Goal: Transaction & Acquisition: Book appointment/travel/reservation

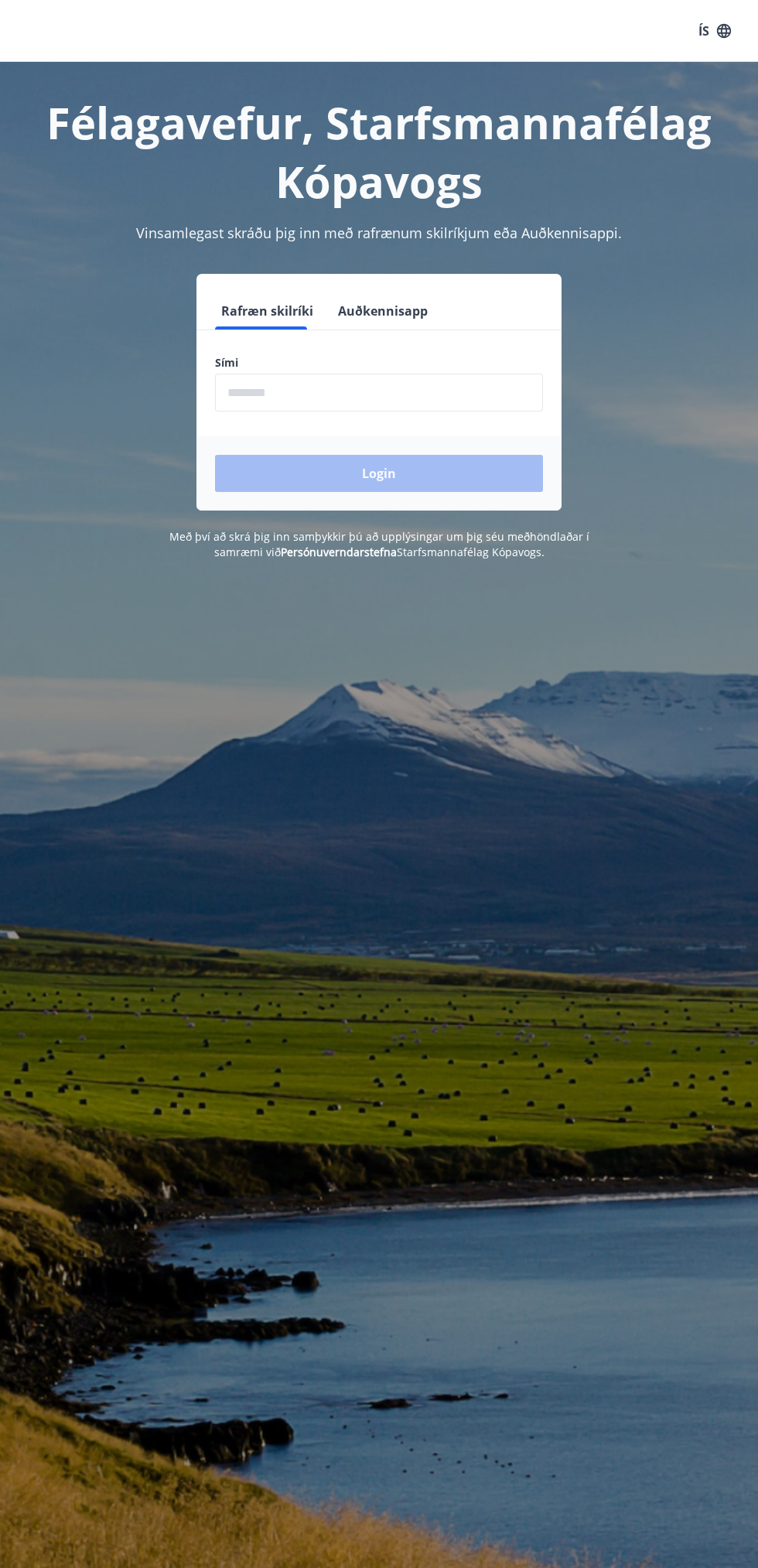
click at [406, 395] on input "phone" at bounding box center [379, 392] width 328 height 38
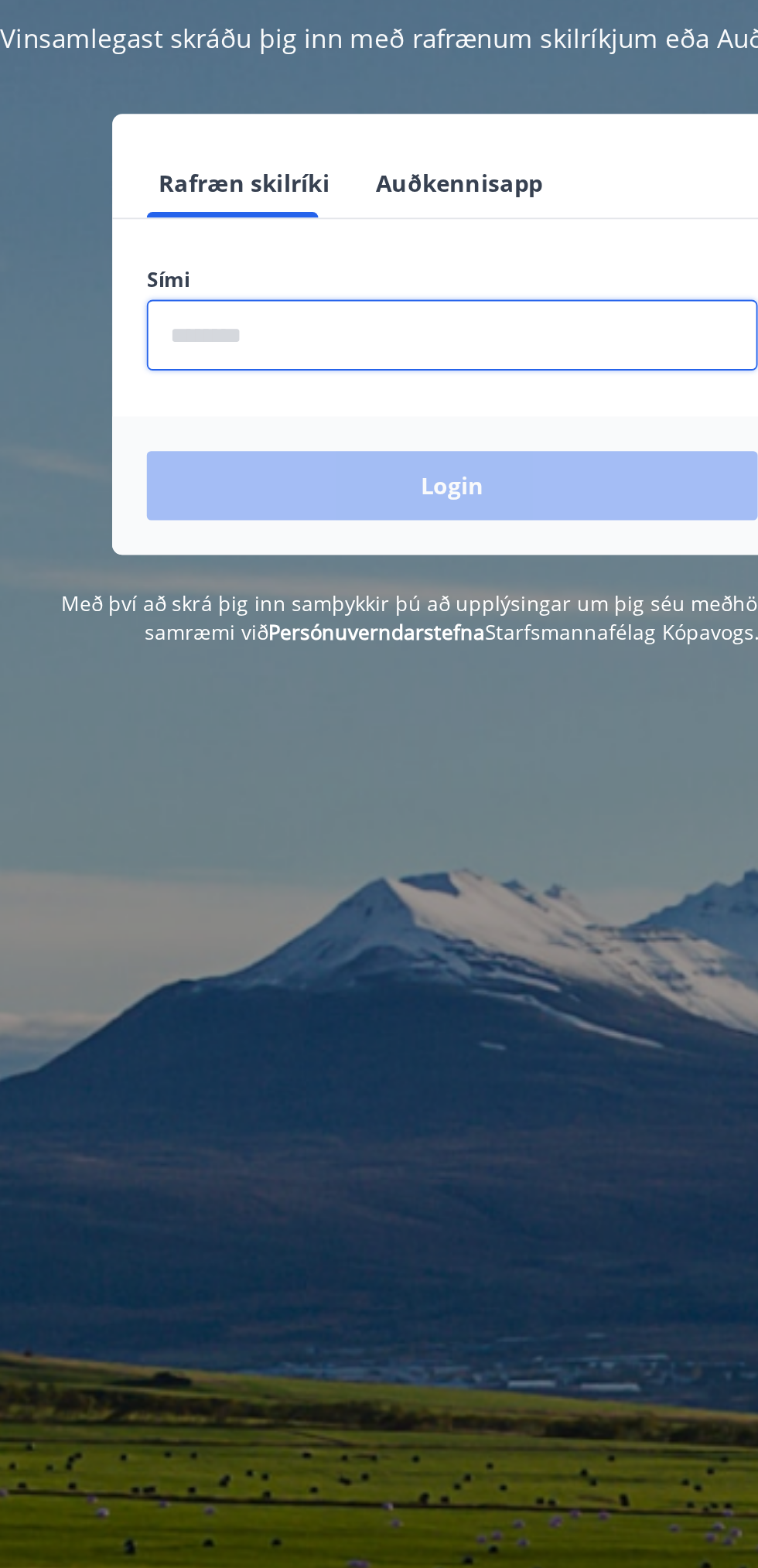
type input "********"
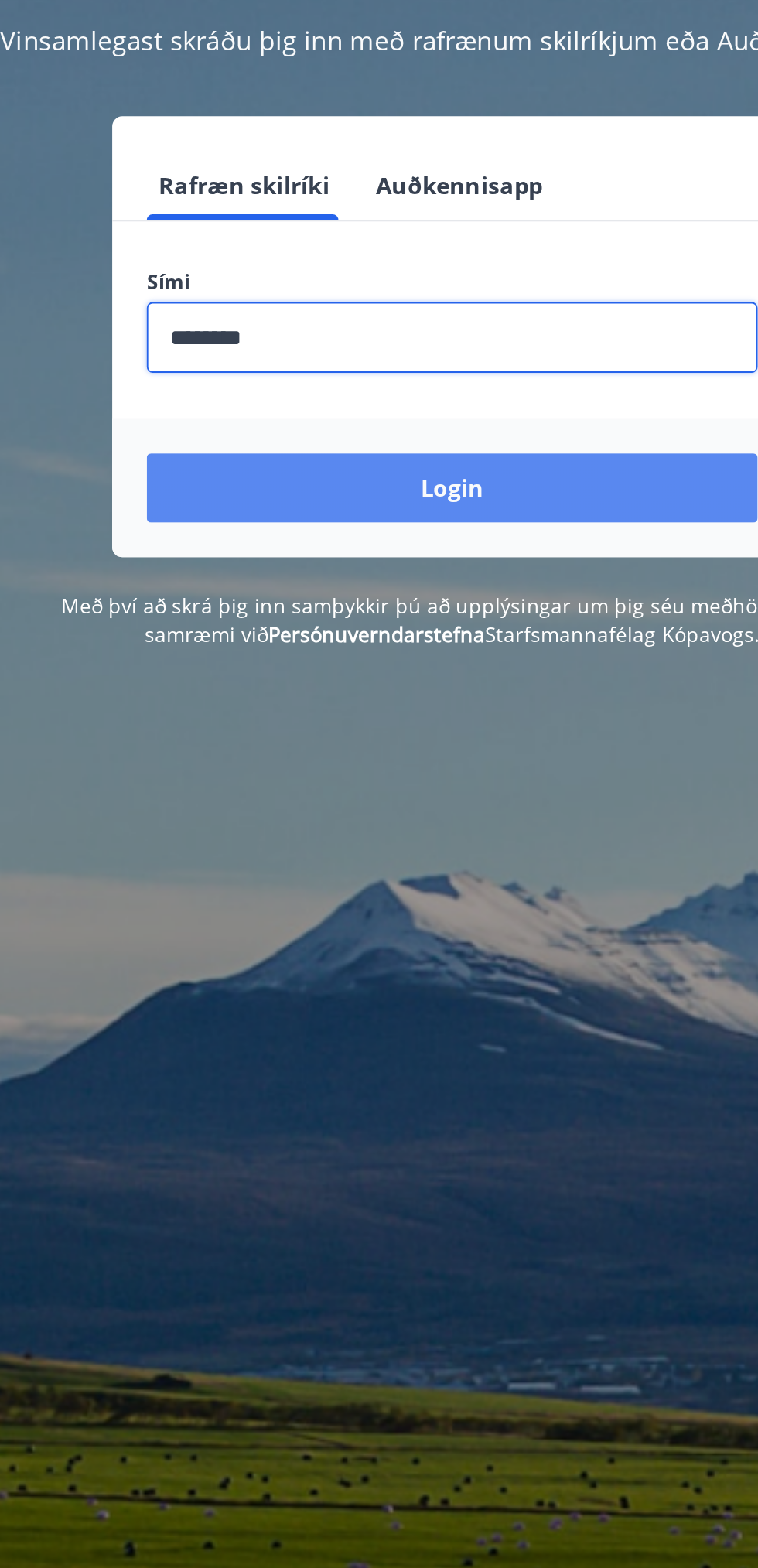
click at [460, 484] on button "Login" at bounding box center [379, 473] width 328 height 37
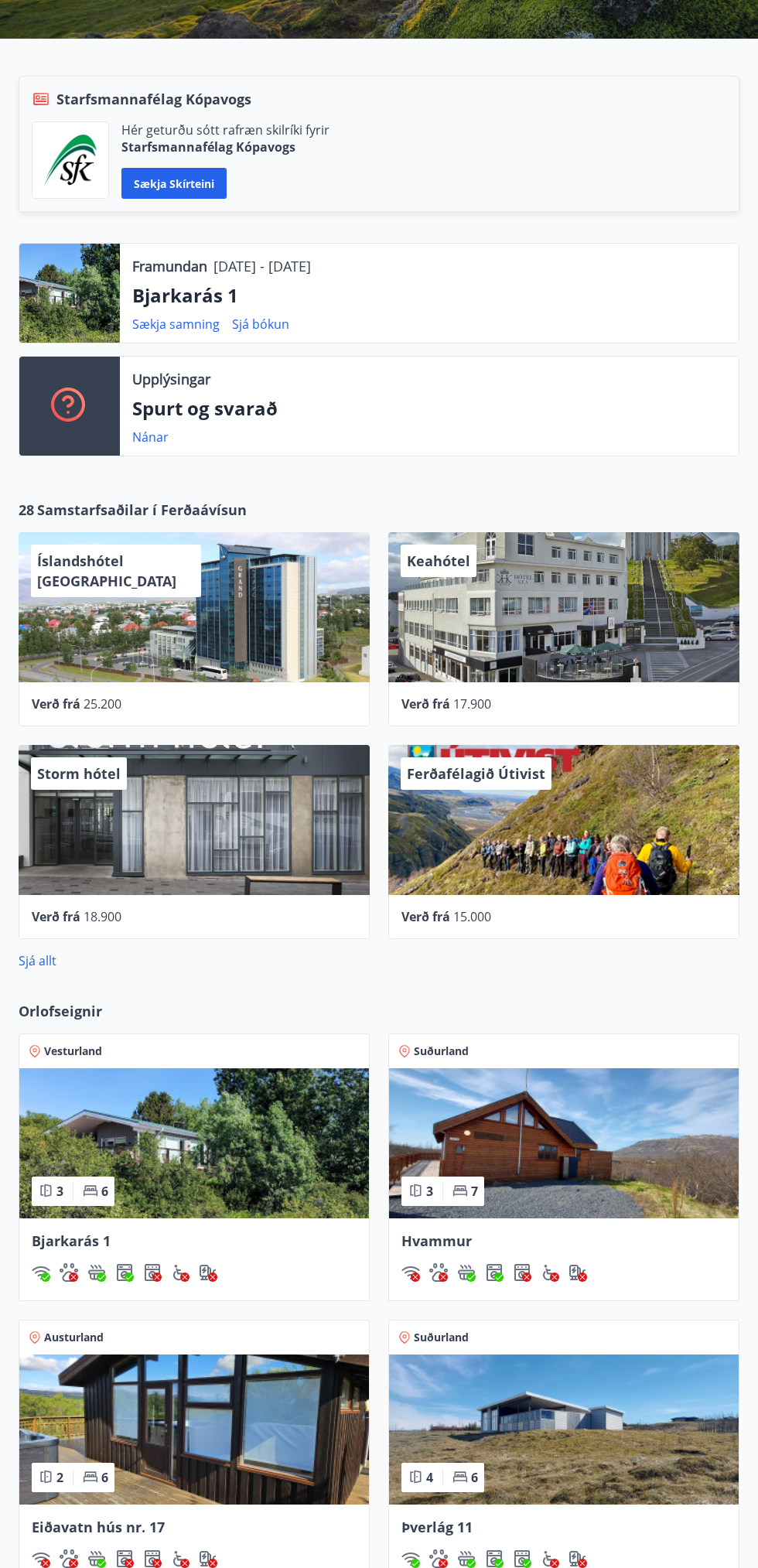
scroll to position [306, 0]
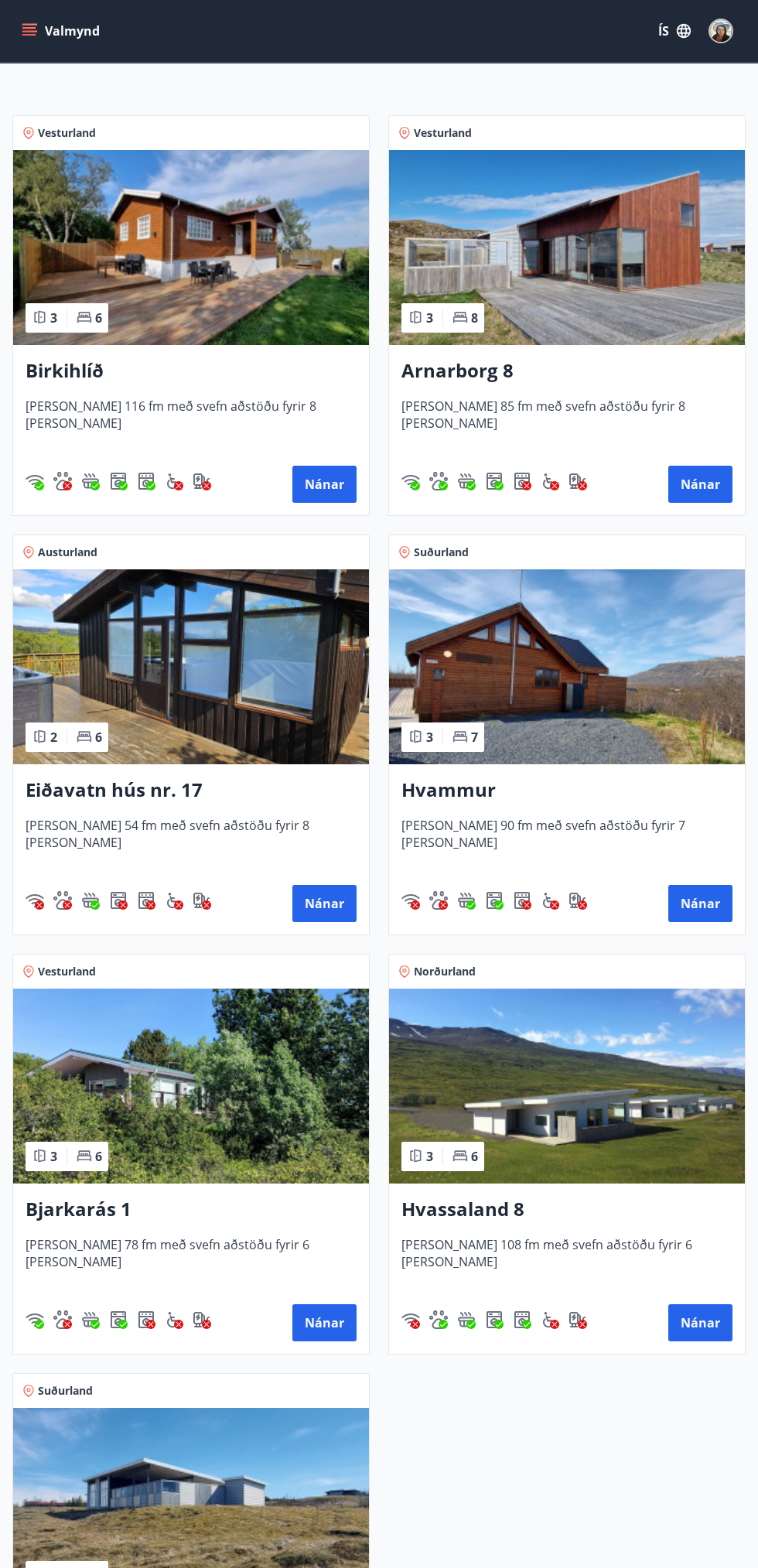
scroll to position [144, 0]
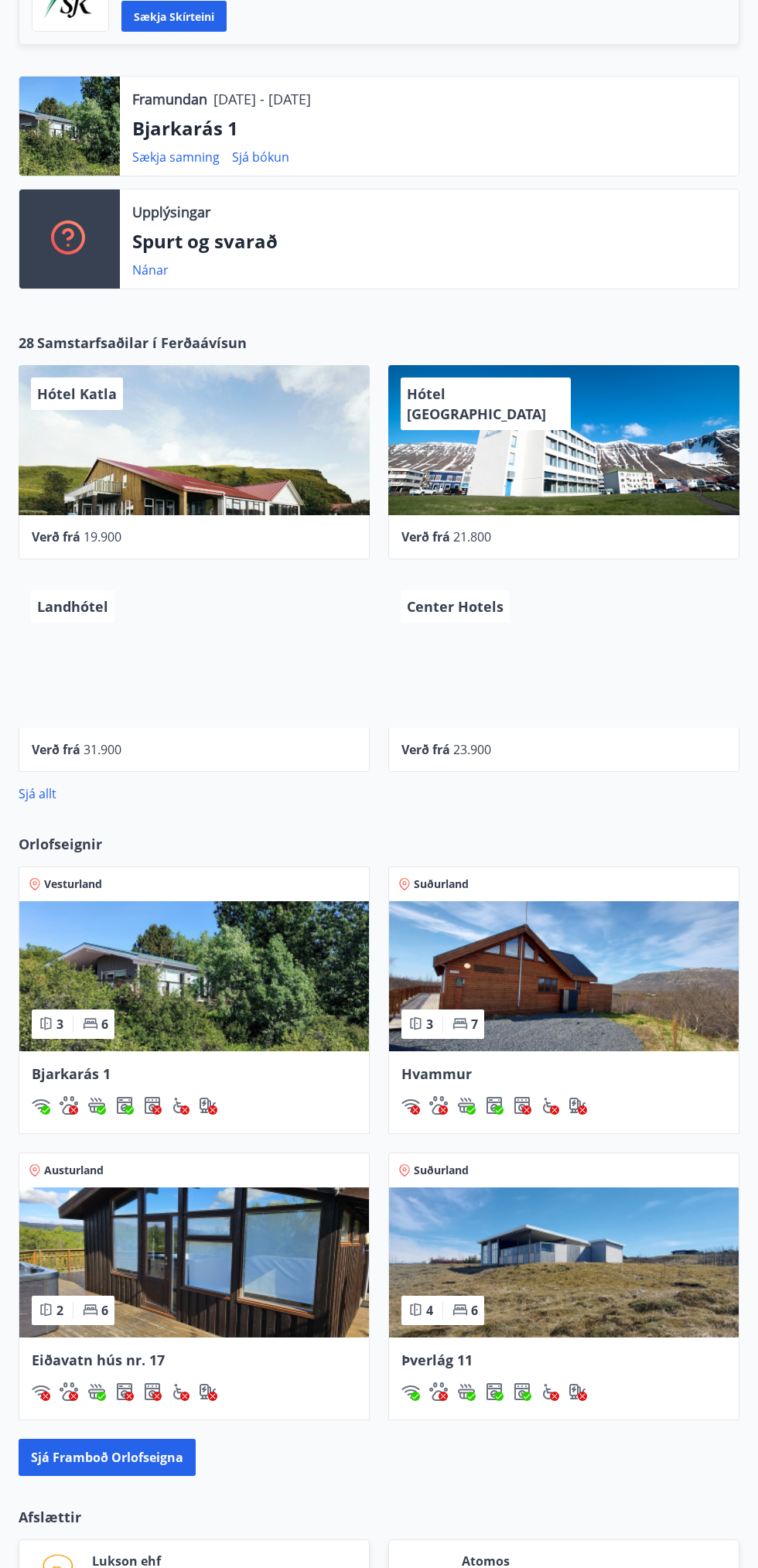
scroll to position [488, 0]
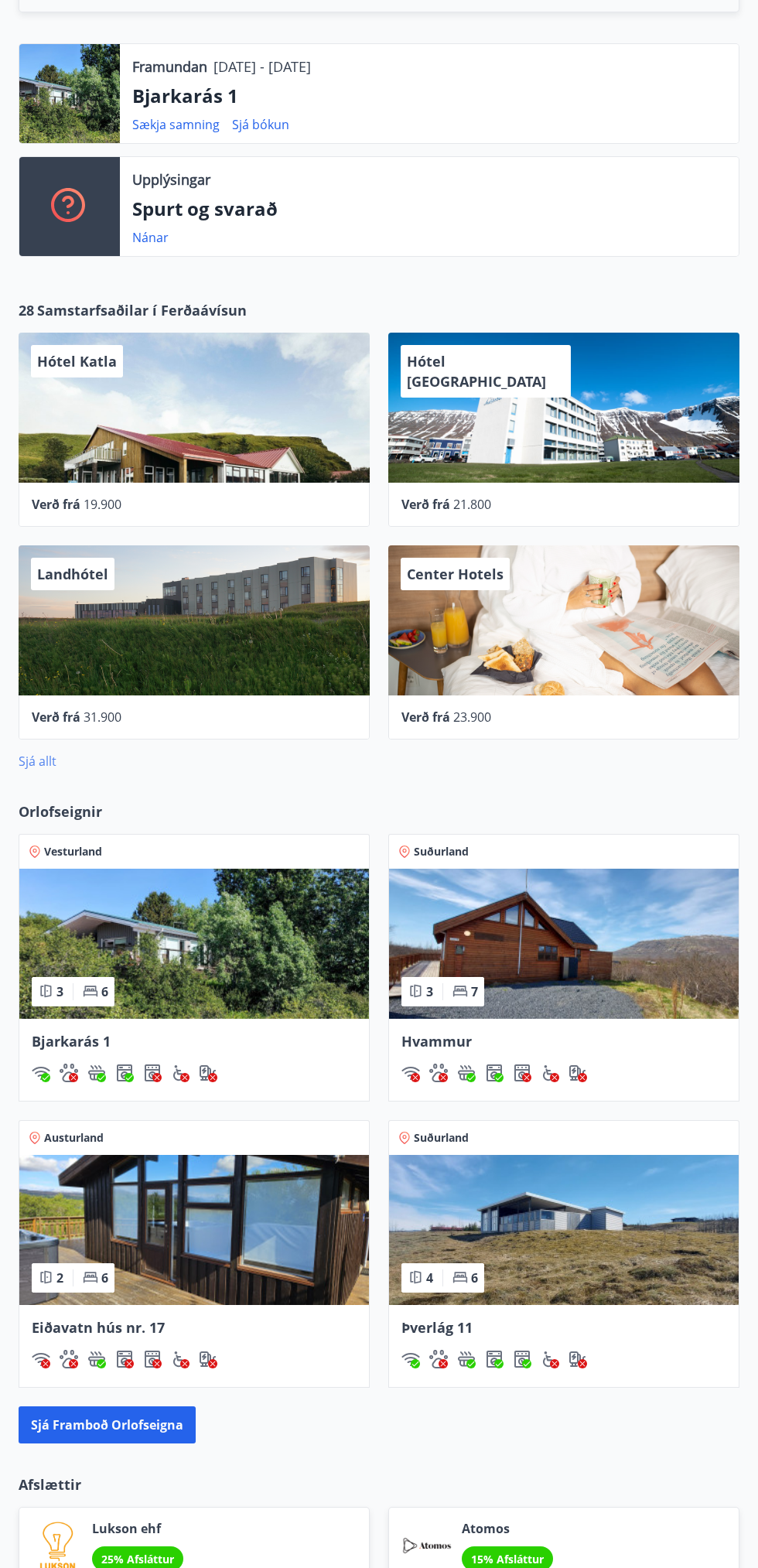
click at [42, 762] on link "Sjá allt" at bounding box center [38, 762] width 38 height 17
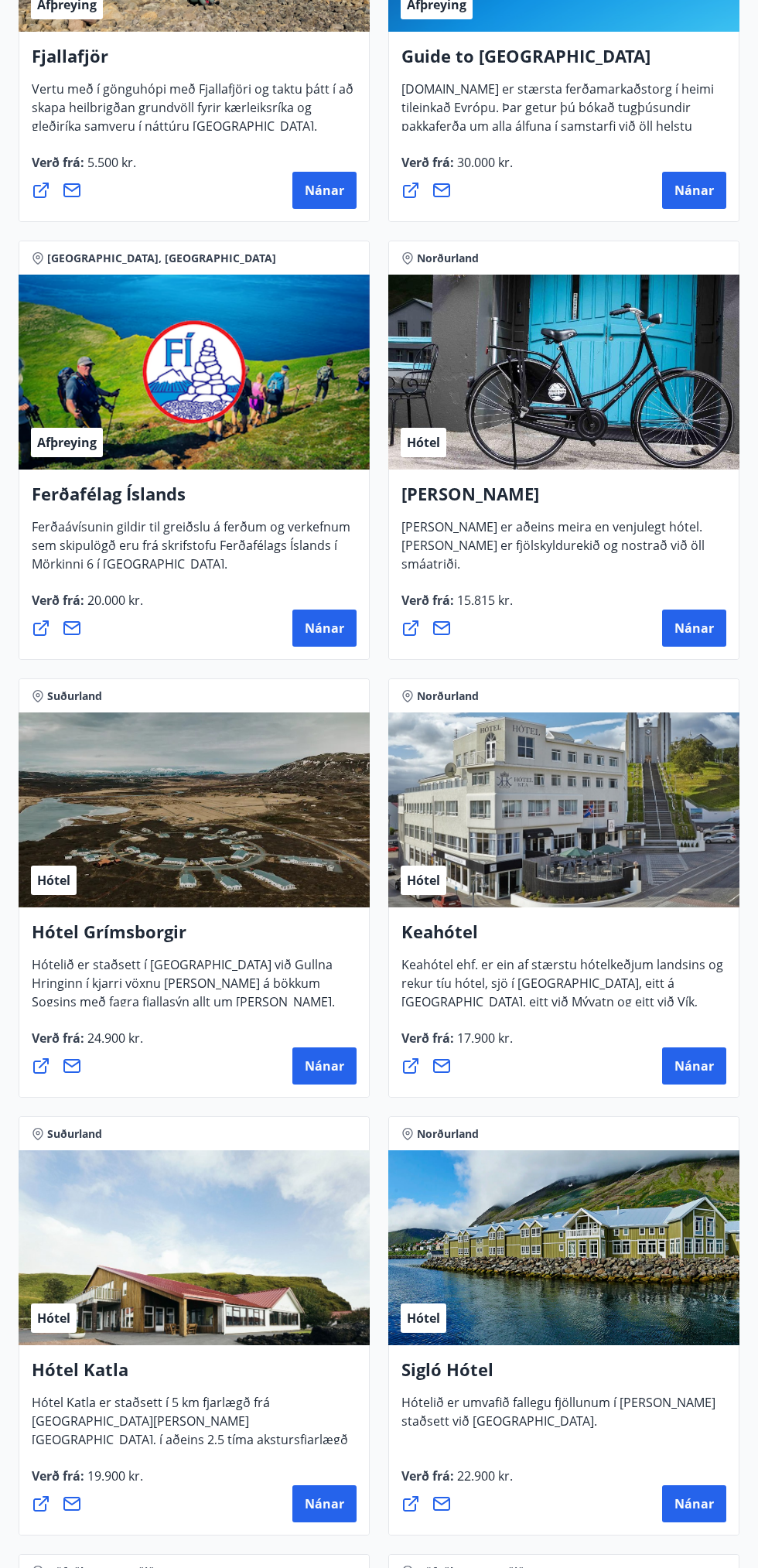
scroll to position [486, 0]
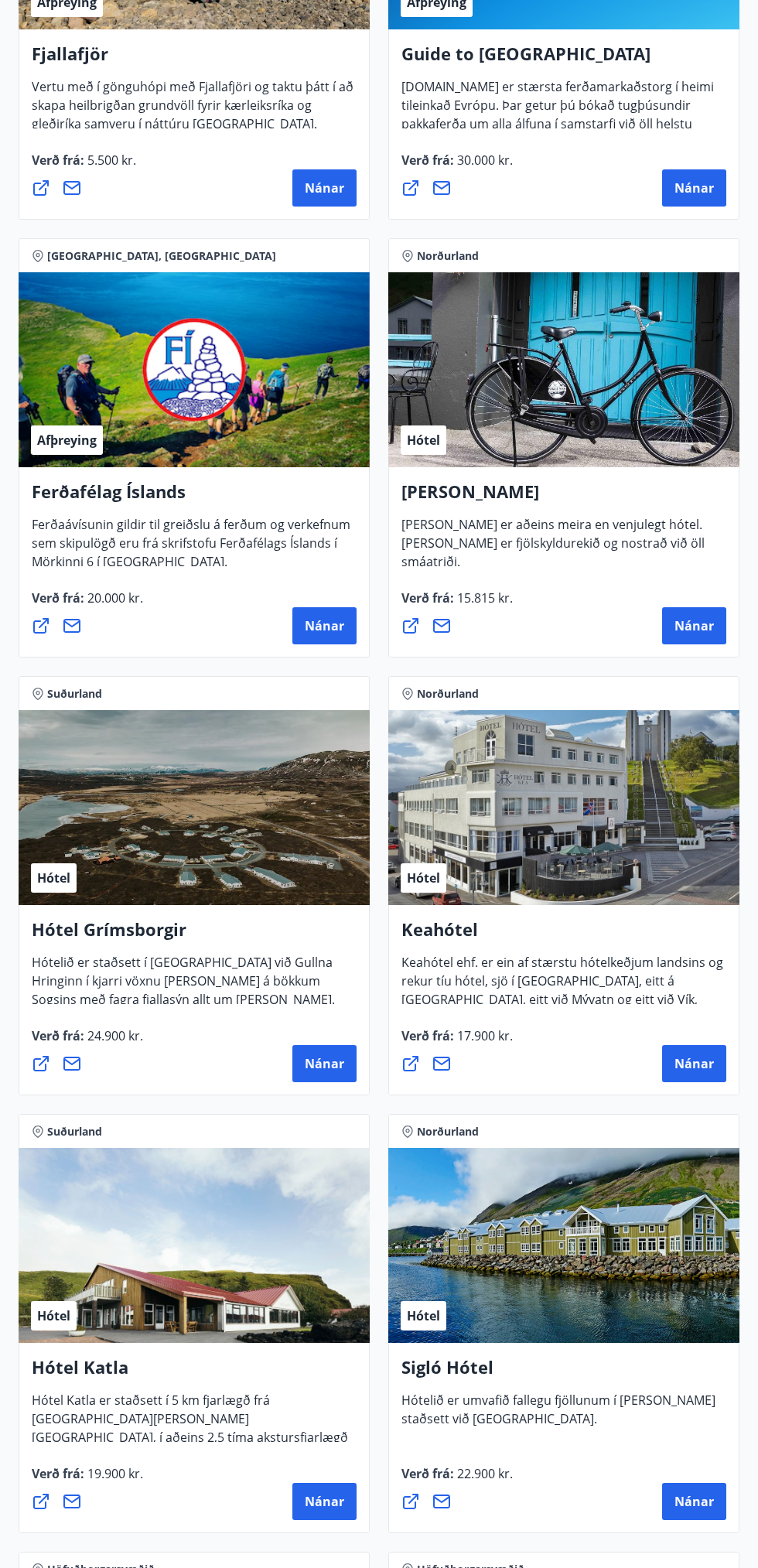
click at [557, 927] on h4 "Keahótel" at bounding box center [563, 935] width 325 height 35
click at [574, 810] on div "Hótel" at bounding box center [563, 807] width 351 height 195
click at [707, 1054] on button "Nánar" at bounding box center [694, 1063] width 64 height 37
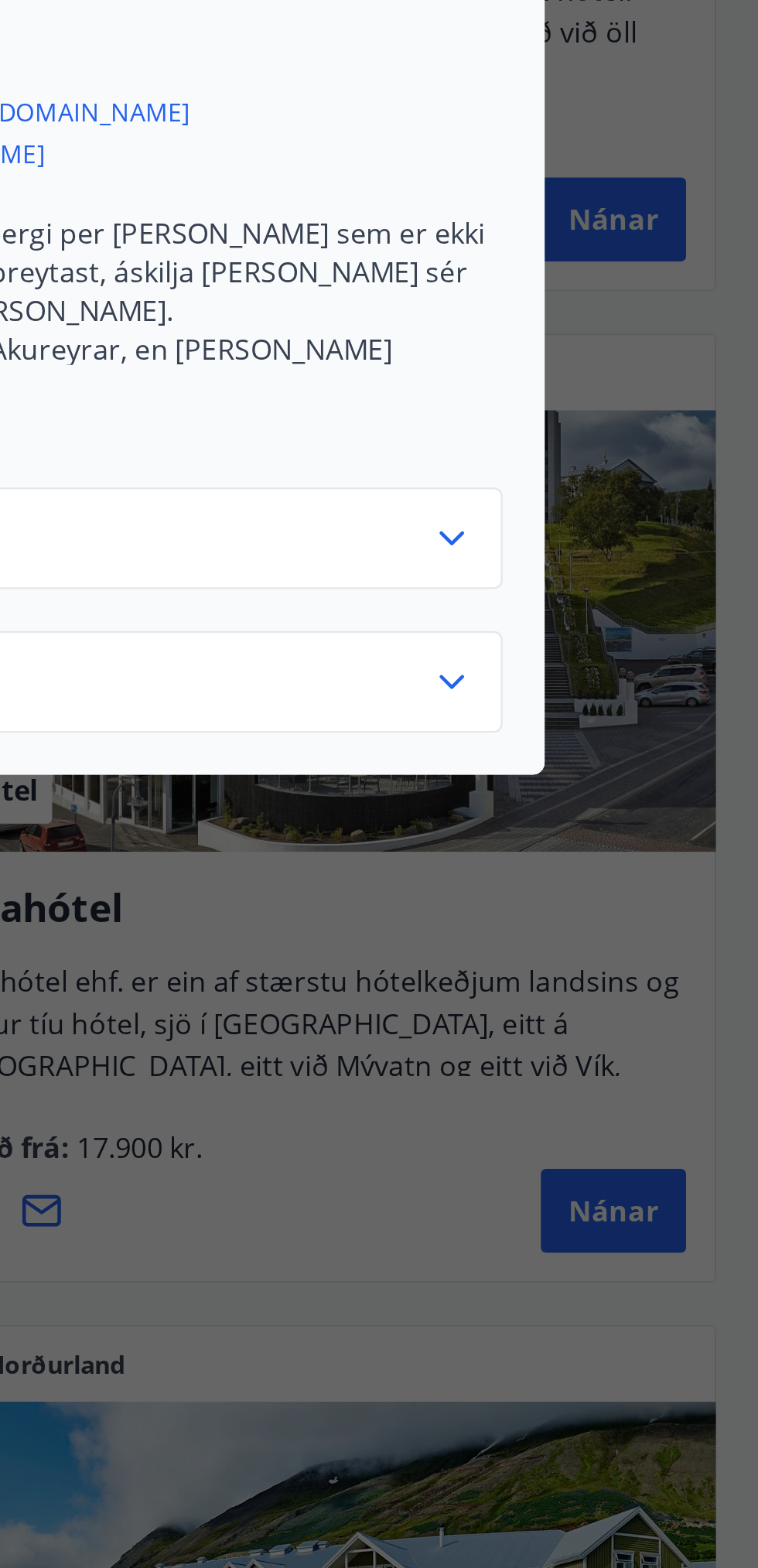
click at [617, 763] on icon at bounding box center [623, 766] width 11 height 6
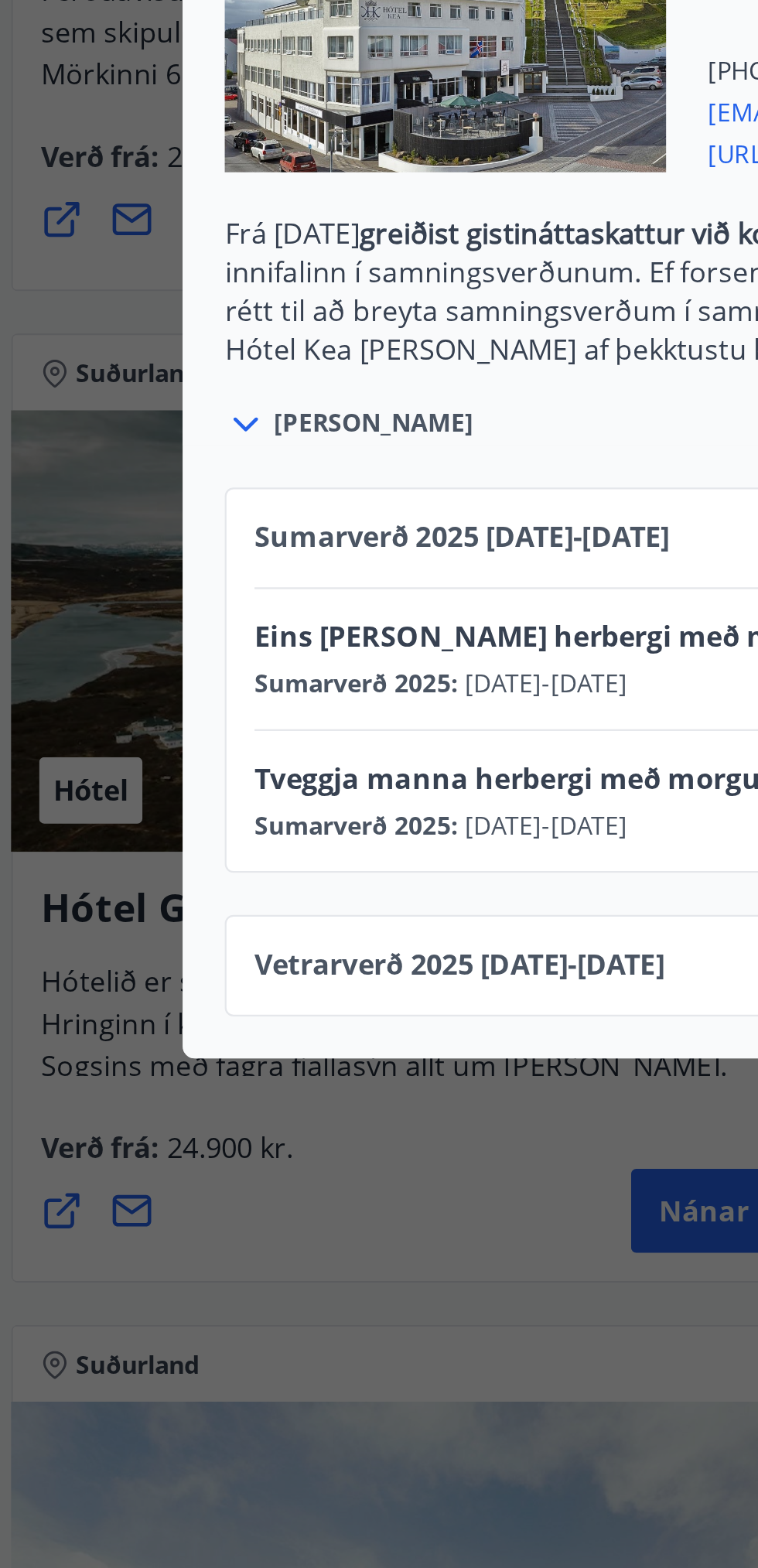
click at [271, 1270] on div "Keahótel Fyrir bókanir og frekari upplýsingar vinsamlegast sendið póst á netfan…" at bounding box center [379, 784] width 758 height 1568
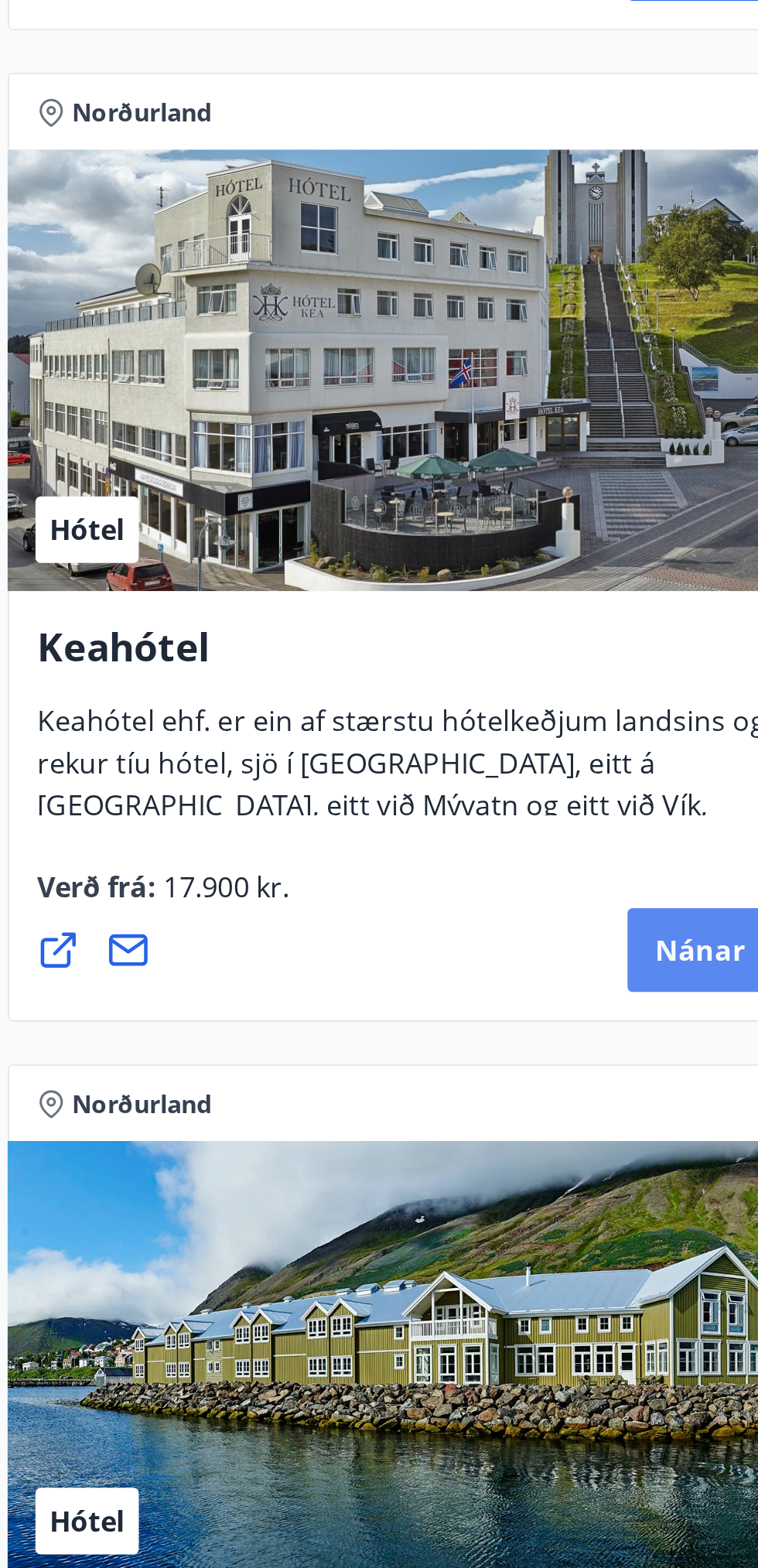
click at [698, 1066] on span "Nánar" at bounding box center [694, 1063] width 40 height 17
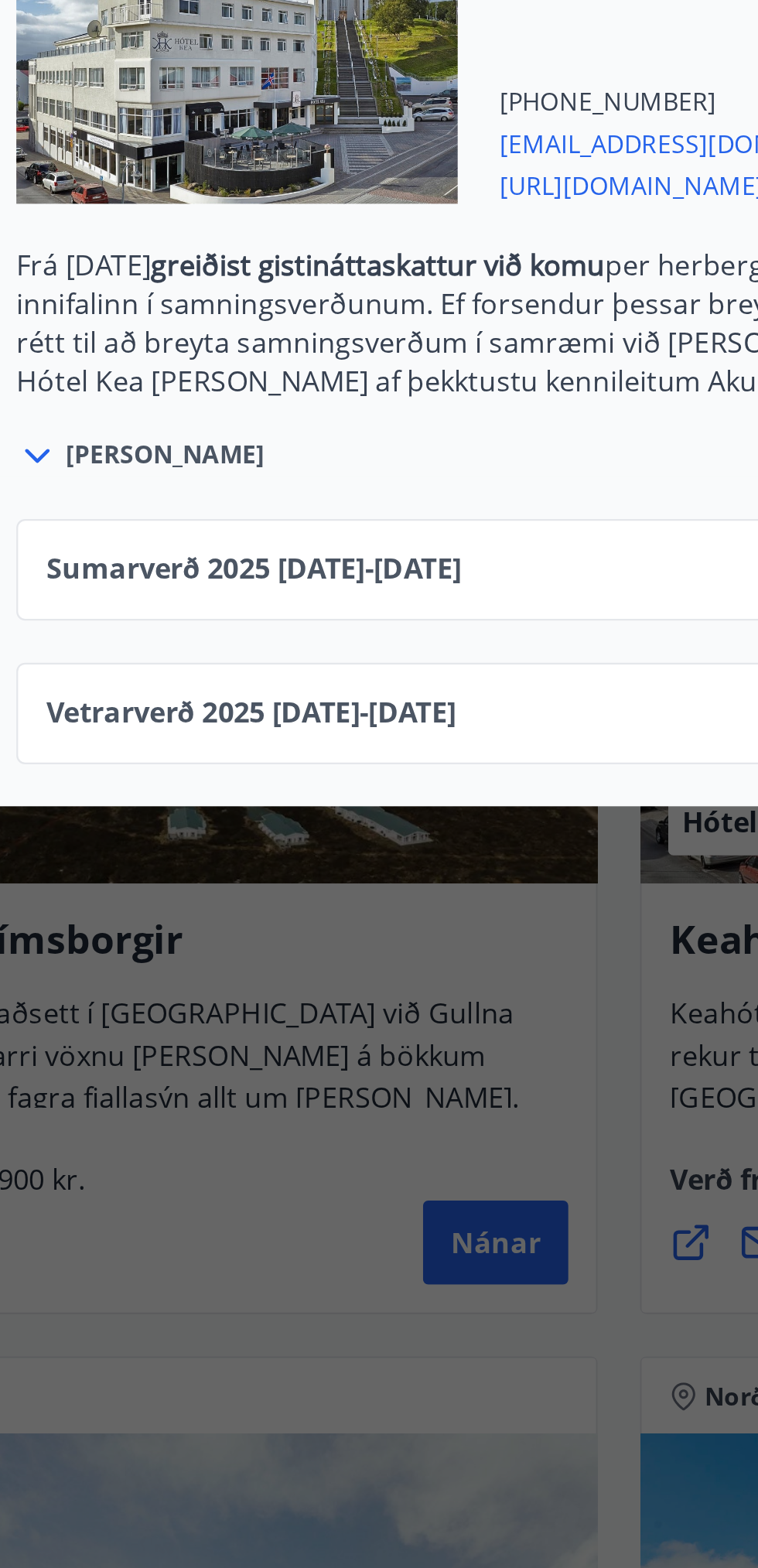
click at [271, 823] on span "Vetrarverð [PHONE_NUMBER][DATE] - [DATE]" at bounding box center [216, 831] width 181 height 19
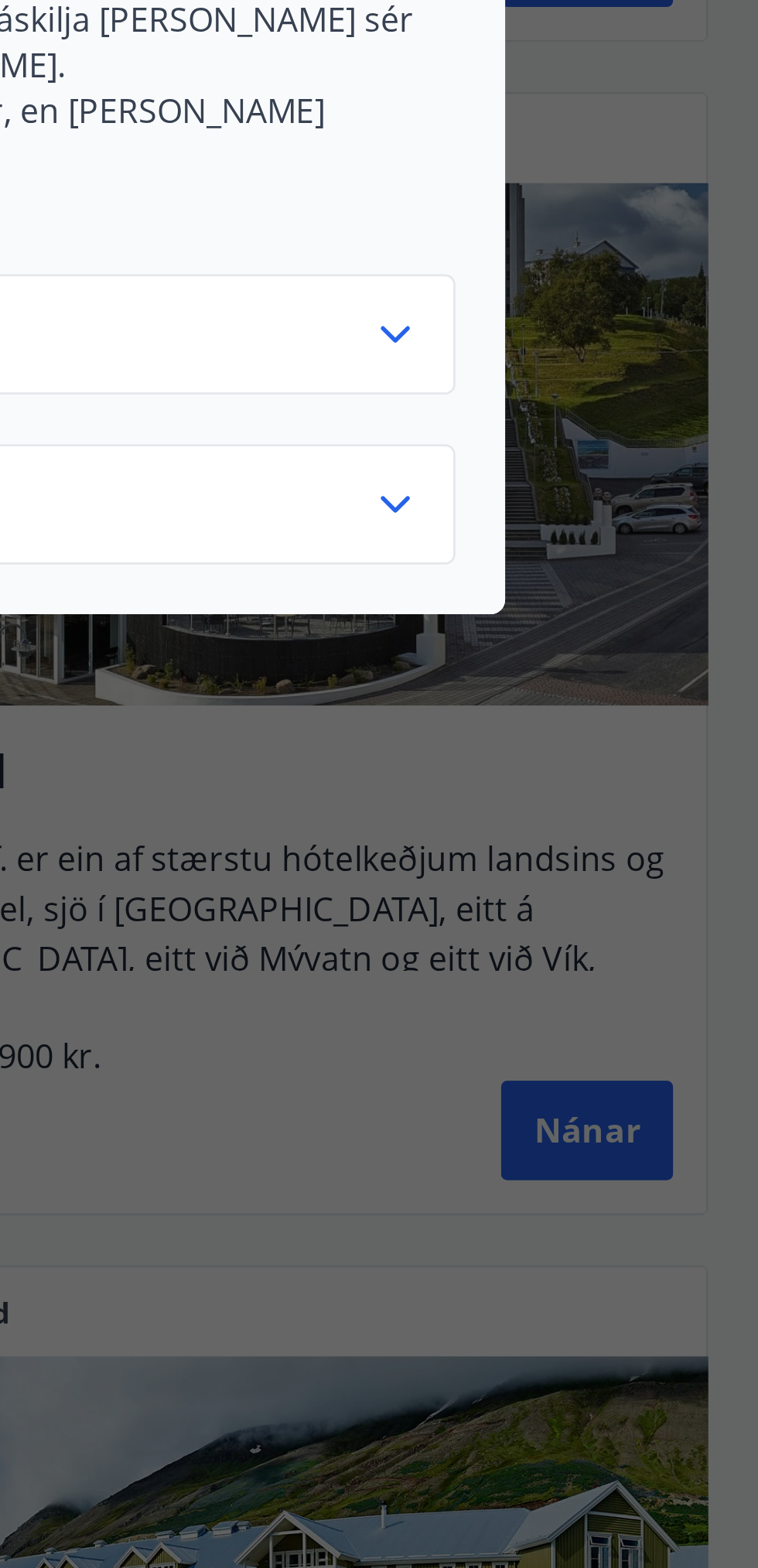
click at [629, 829] on icon at bounding box center [623, 831] width 19 height 19
